Goal: Task Accomplishment & Management: Use online tool/utility

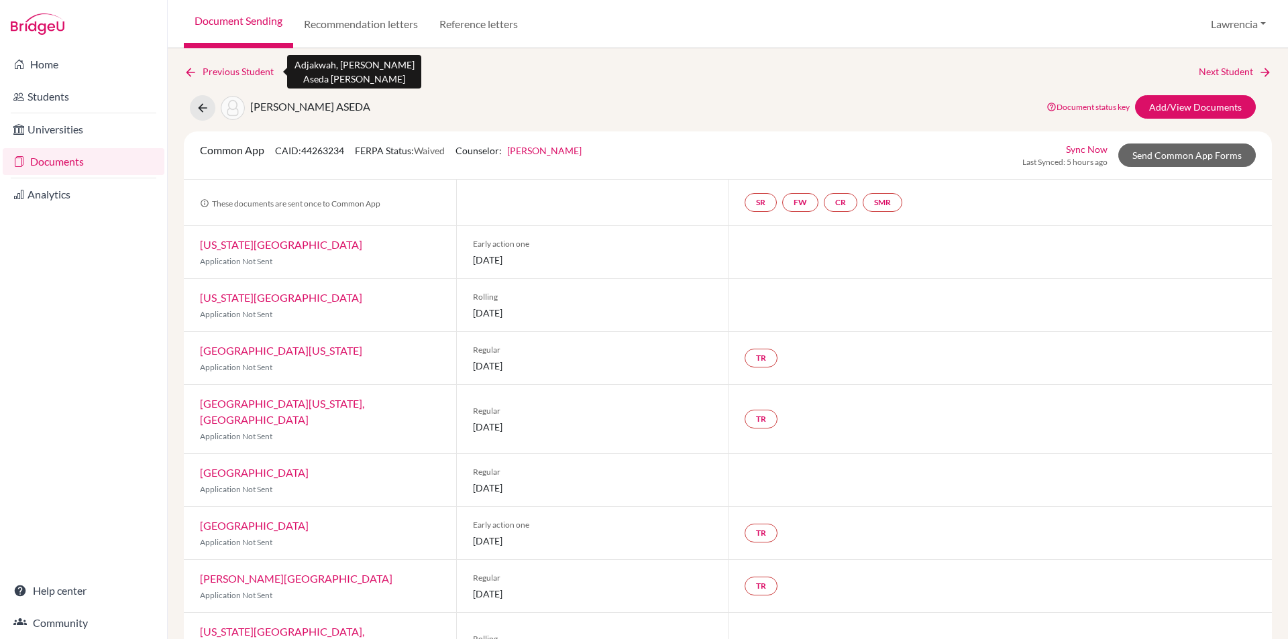
click at [190, 74] on icon at bounding box center [190, 72] width 13 height 13
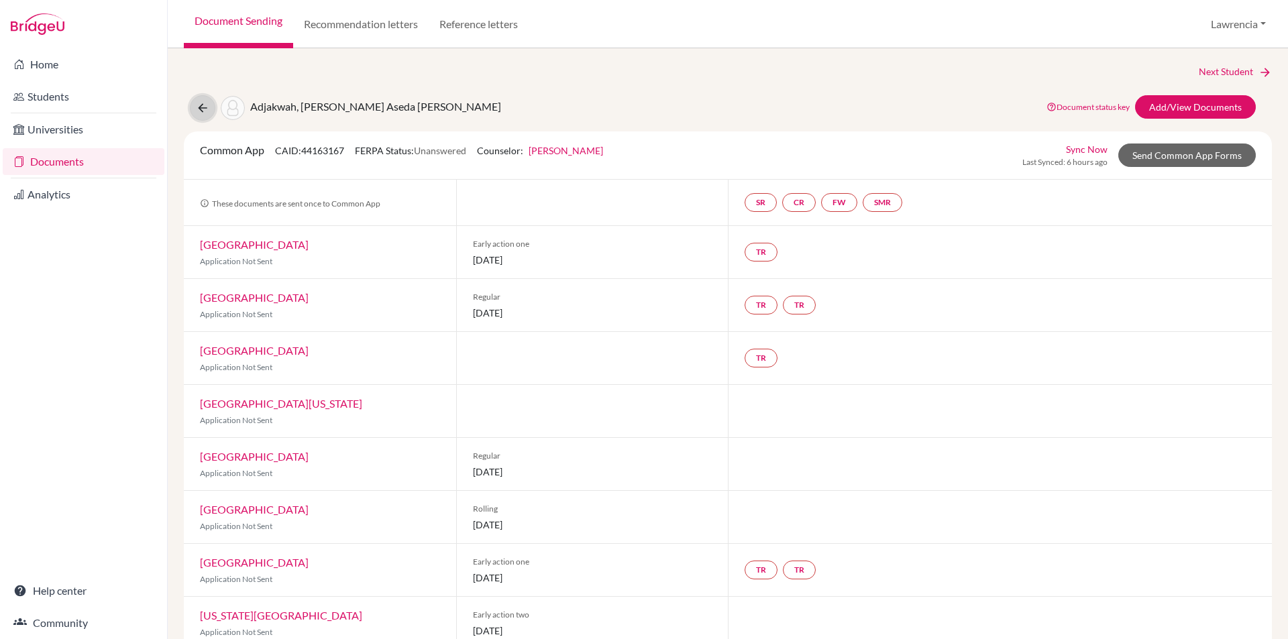
click at [202, 115] on button at bounding box center [202, 107] width 25 height 25
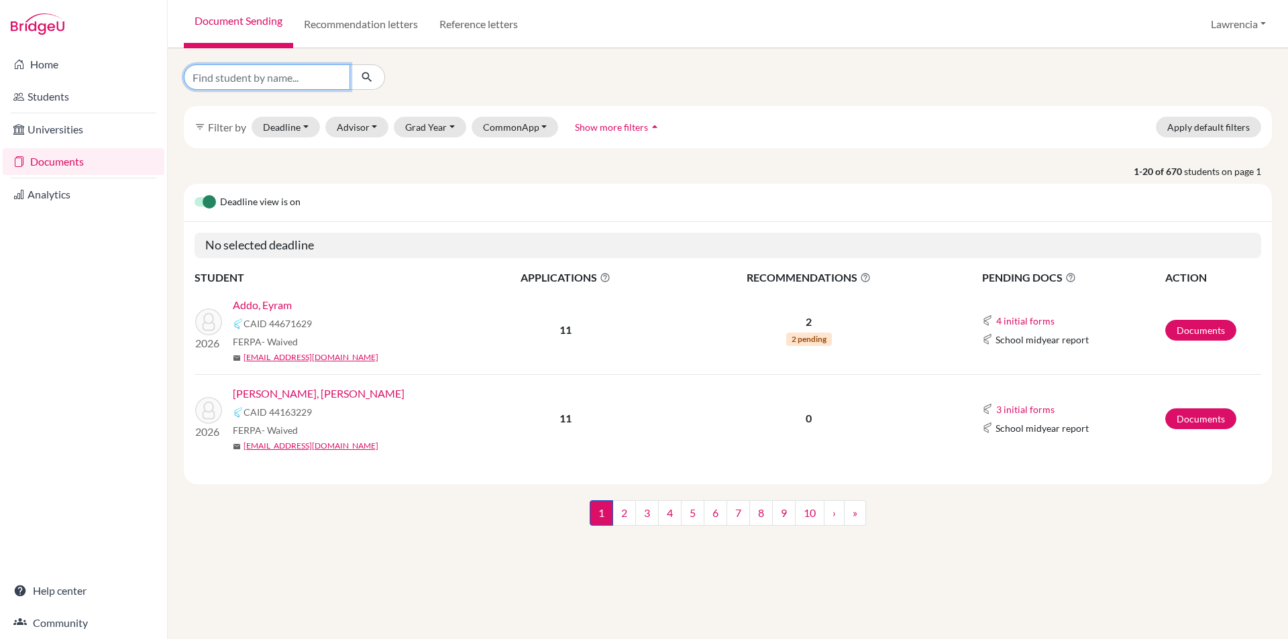
click at [319, 77] on input "Find student by name..." at bounding box center [267, 76] width 166 height 25
type input "ewurama"
click button "submit" at bounding box center [367, 76] width 36 height 25
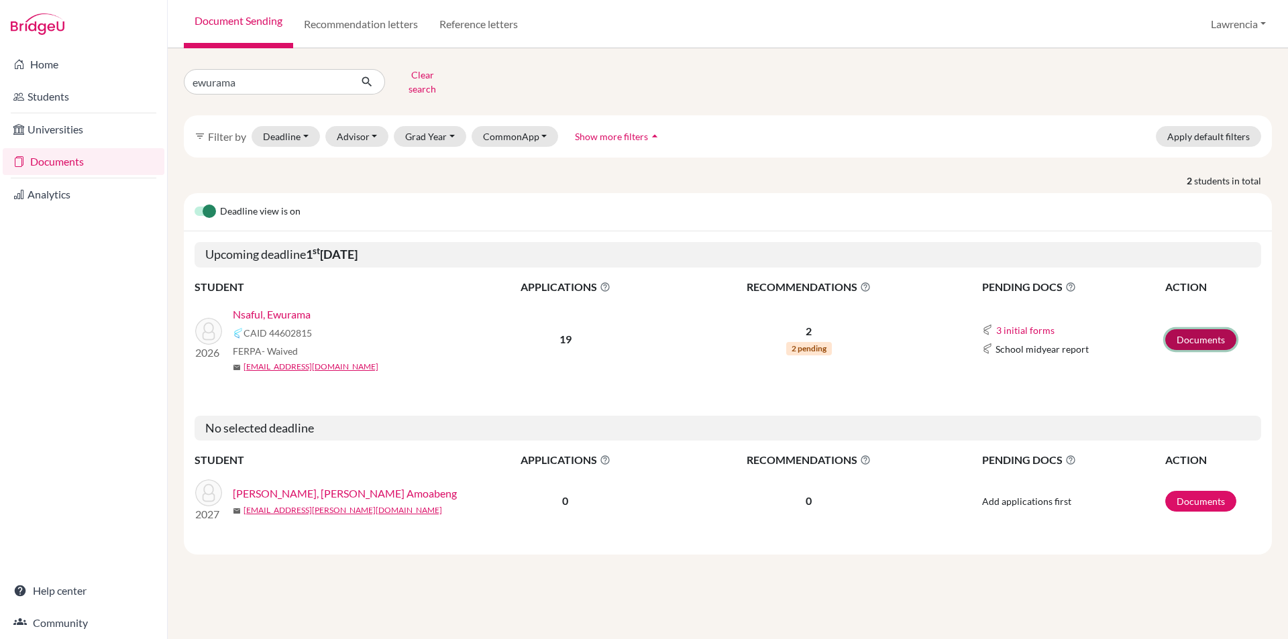
click at [1178, 330] on link "Documents" at bounding box center [1200, 339] width 71 height 21
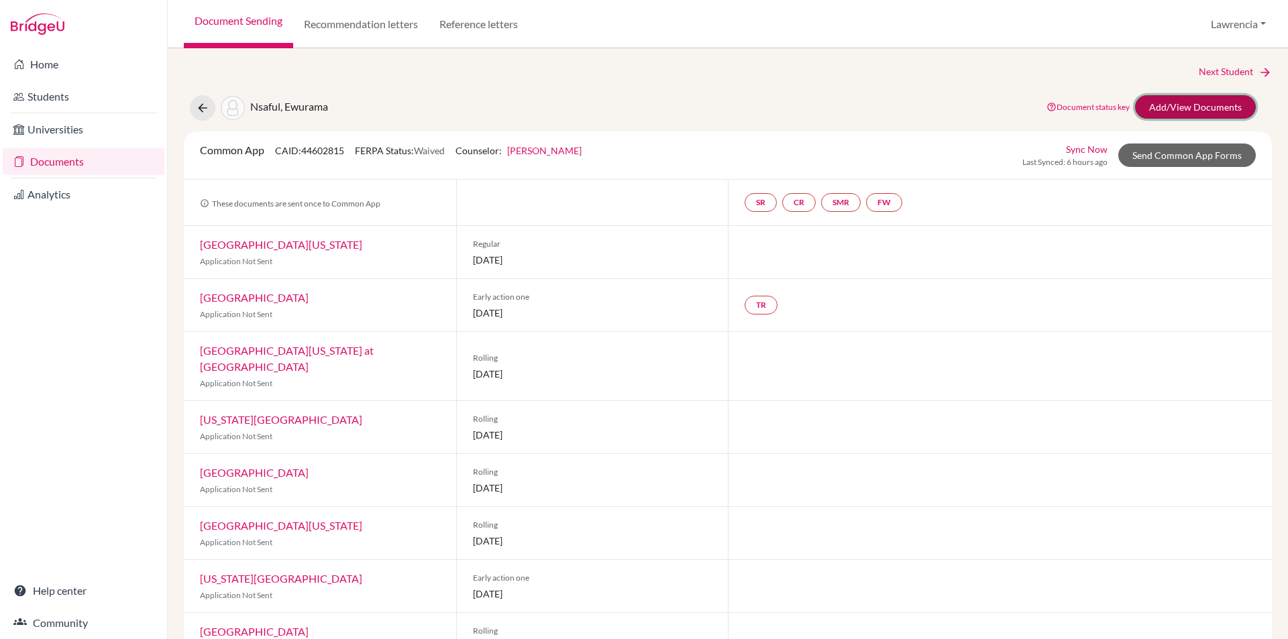
click at [1166, 110] on link "Add/View Documents" at bounding box center [1195, 106] width 121 height 23
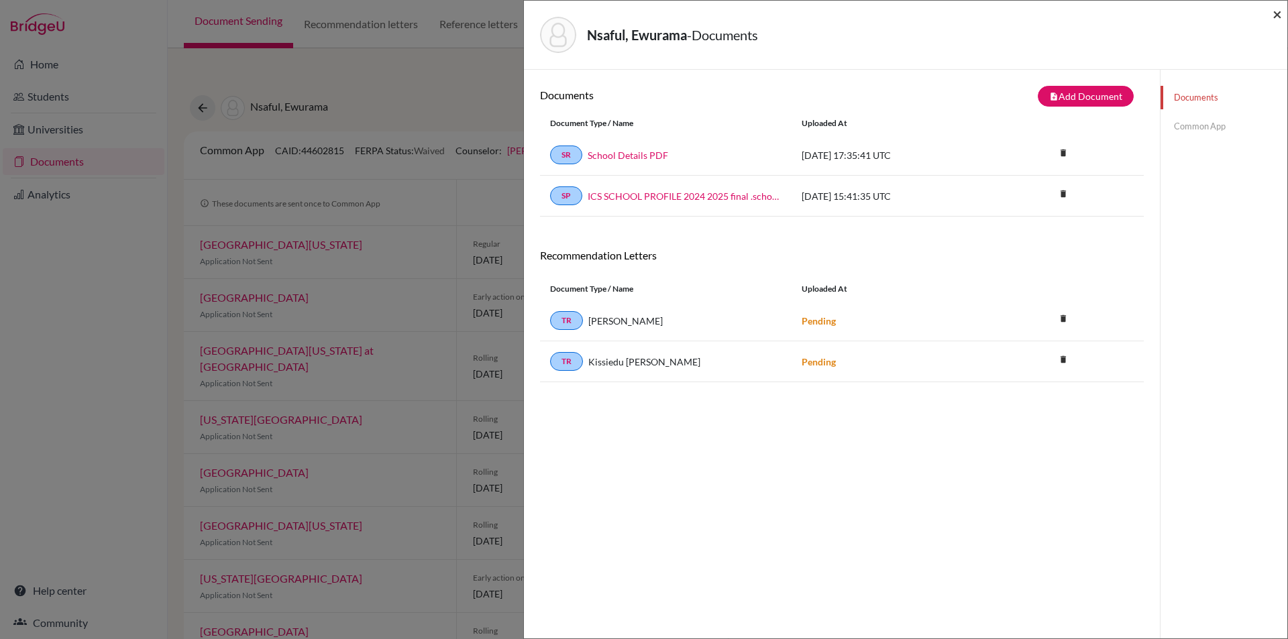
click at [1278, 13] on span "×" at bounding box center [1276, 13] width 9 height 19
